Goal: Check status: Check status

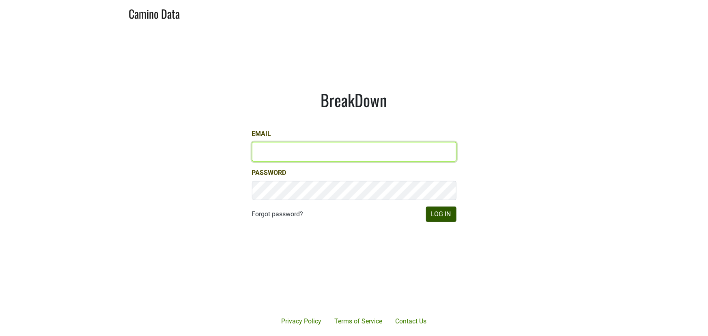
type input "armen@morletwines.com"
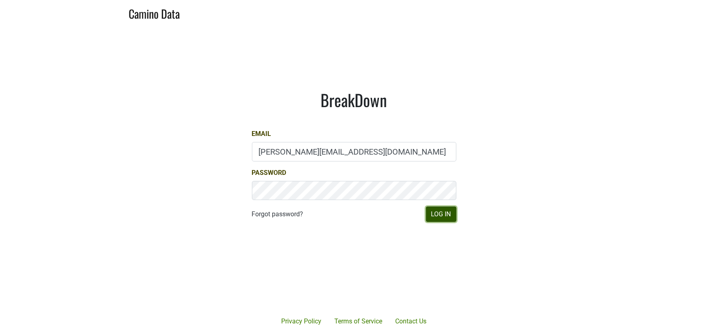
click at [452, 215] on button "Log In" at bounding box center [441, 214] width 30 height 15
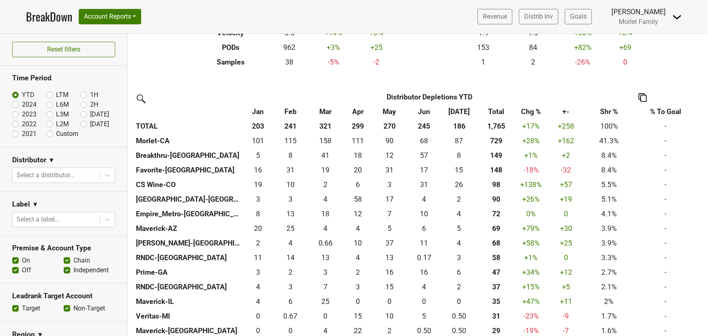
scroll to position [147, 0]
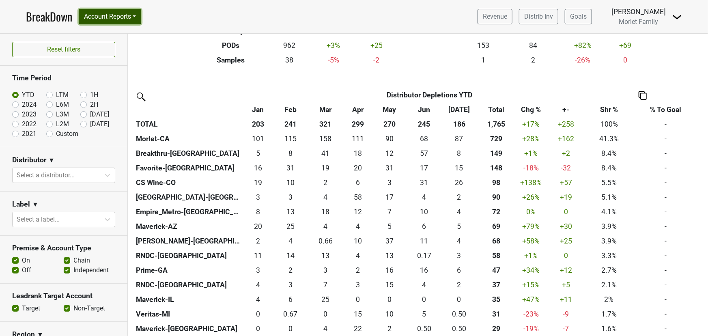
click at [119, 16] on button "Account Reports" at bounding box center [110, 16] width 63 height 15
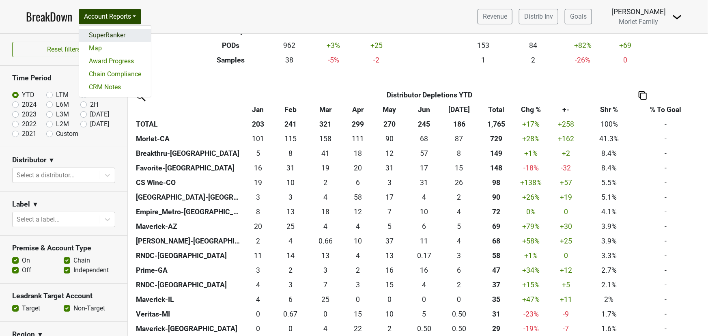
click at [122, 39] on link "SuperRanker" at bounding box center [115, 35] width 72 height 13
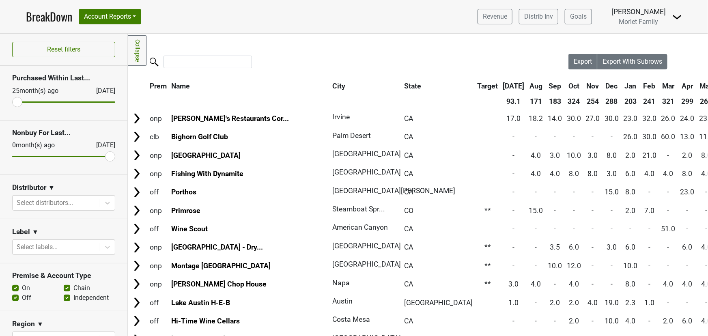
click at [61, 17] on link "BreakDown" at bounding box center [49, 16] width 46 height 17
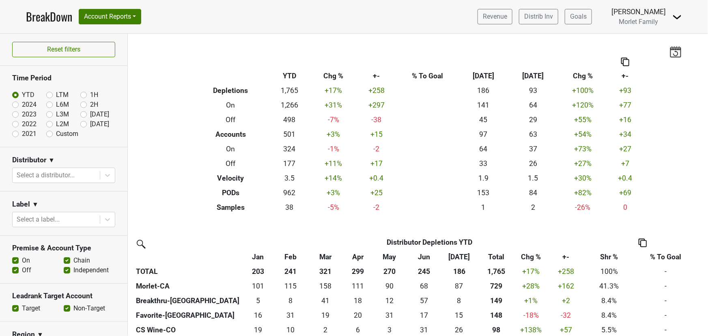
click at [22, 104] on label "2024" at bounding box center [29, 105] width 15 height 10
click at [17, 104] on input "2024" at bounding box center [28, 104] width 32 height 8
radio input "true"
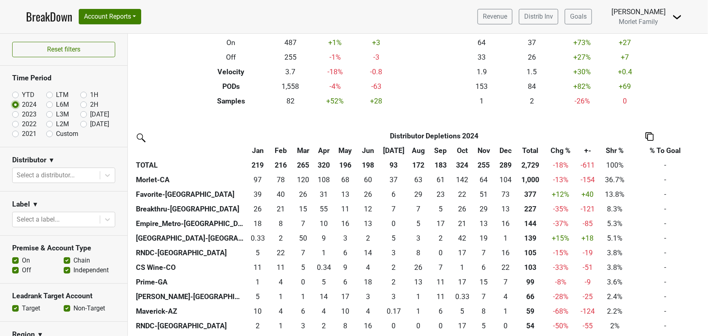
scroll to position [110, 0]
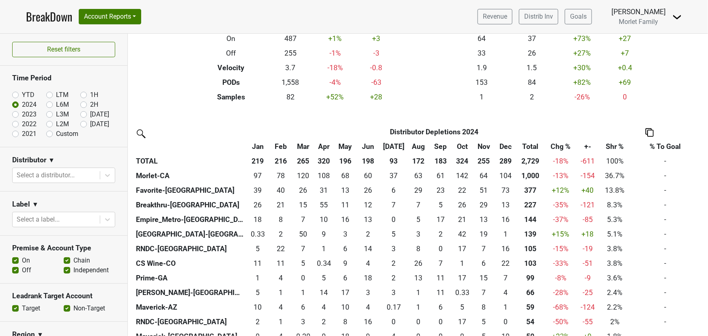
click at [22, 93] on label "YTD" at bounding box center [28, 95] width 13 height 10
click at [15, 93] on input "YTD" at bounding box center [28, 94] width 32 height 8
radio input "true"
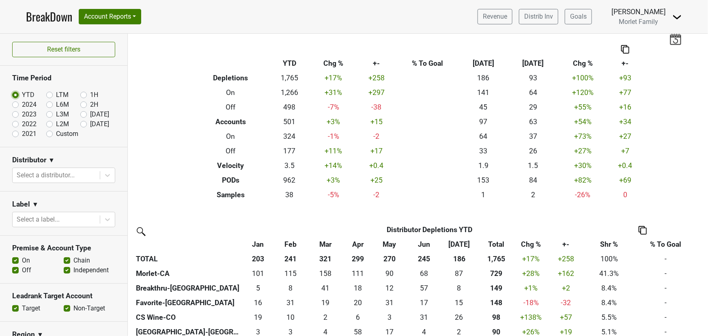
scroll to position [0, 0]
